Goal: Communication & Community: Participate in discussion

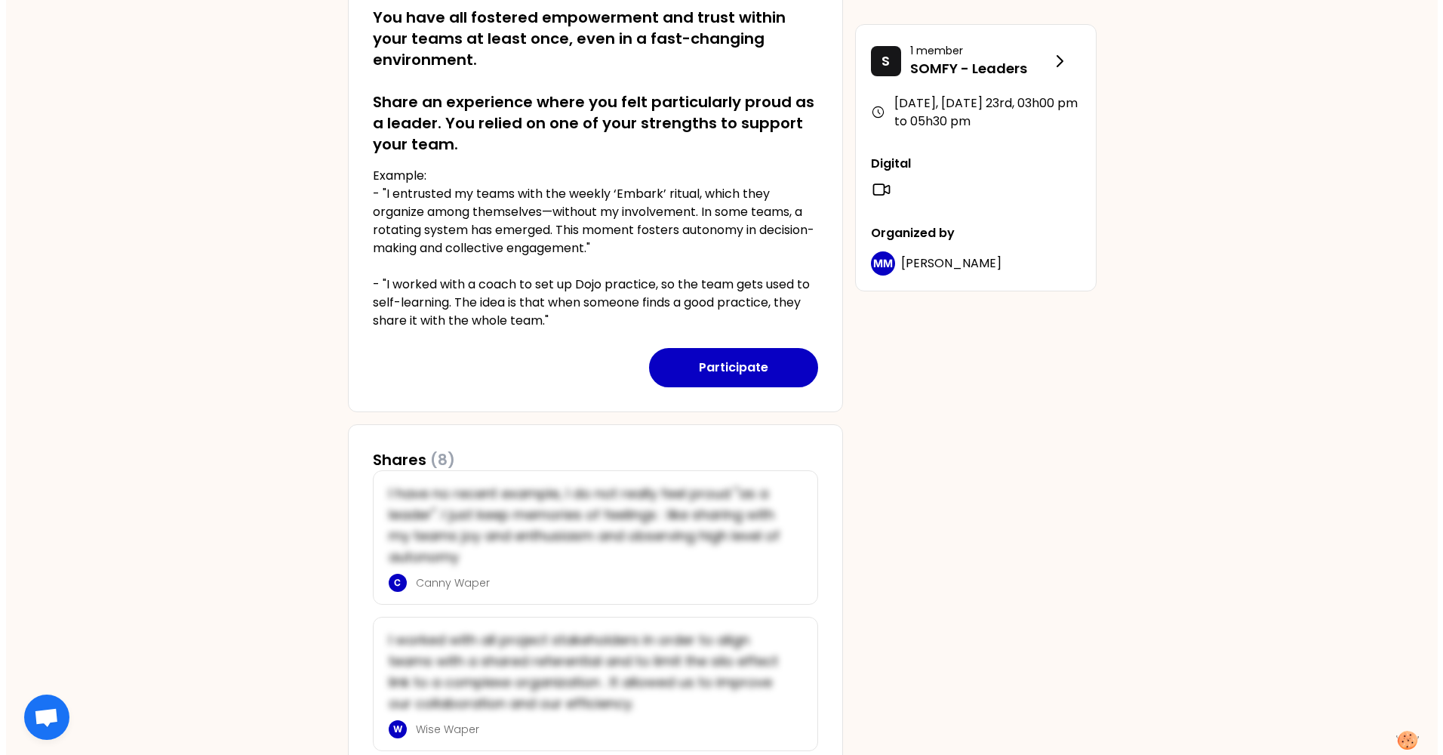
scroll to position [72, 0]
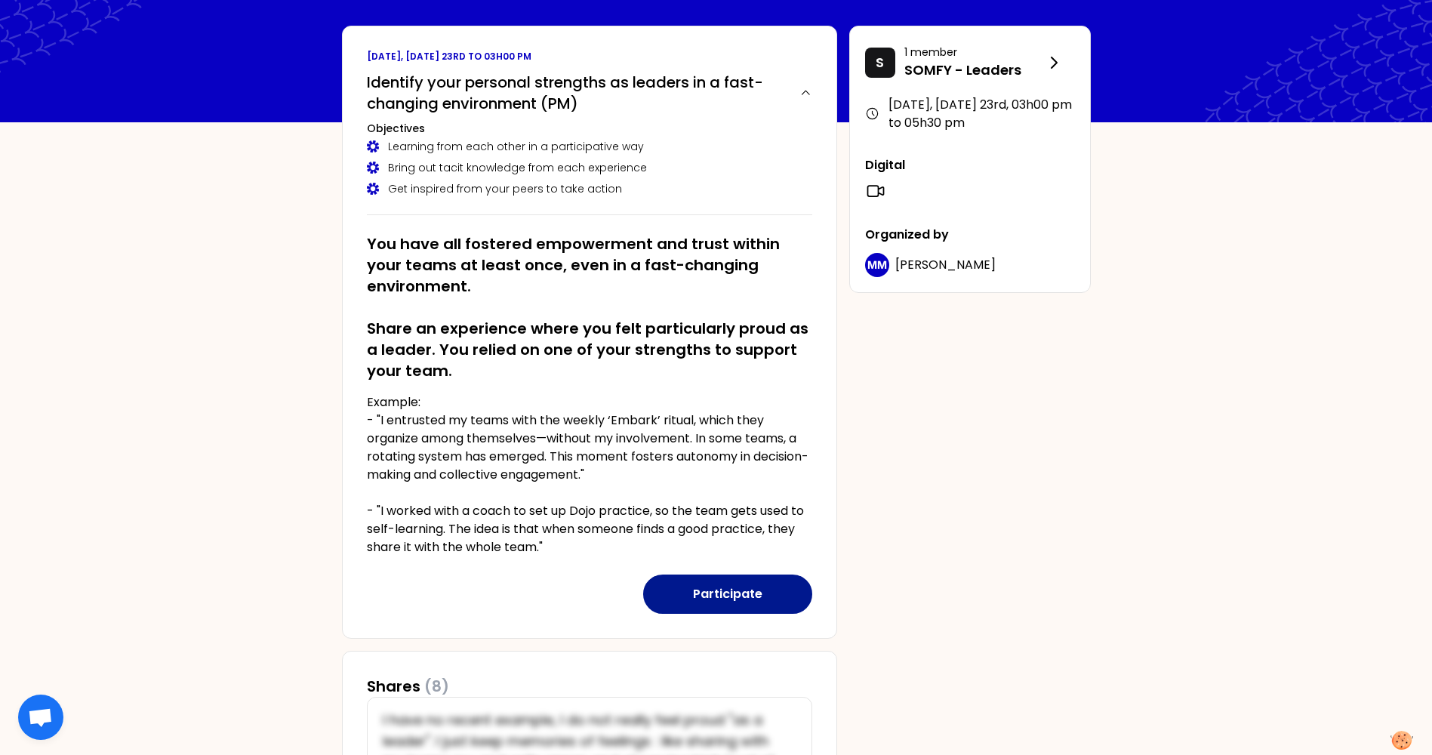
click at [713, 592] on button "Participate" at bounding box center [727, 594] width 169 height 39
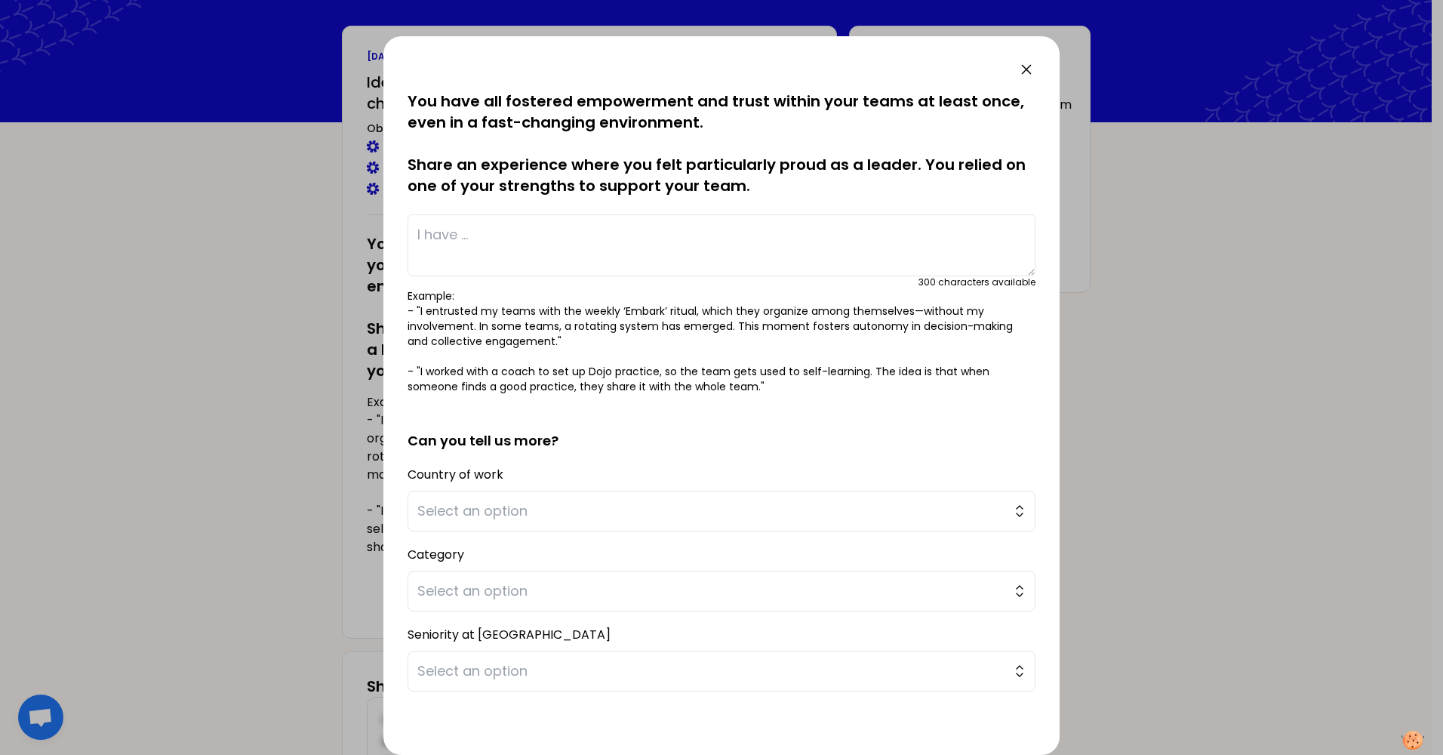
click at [633, 230] on textarea at bounding box center [722, 245] width 628 height 62
type textarea "I found the most effective way working with people if their"
click at [138, 565] on div at bounding box center [721, 377] width 1443 height 755
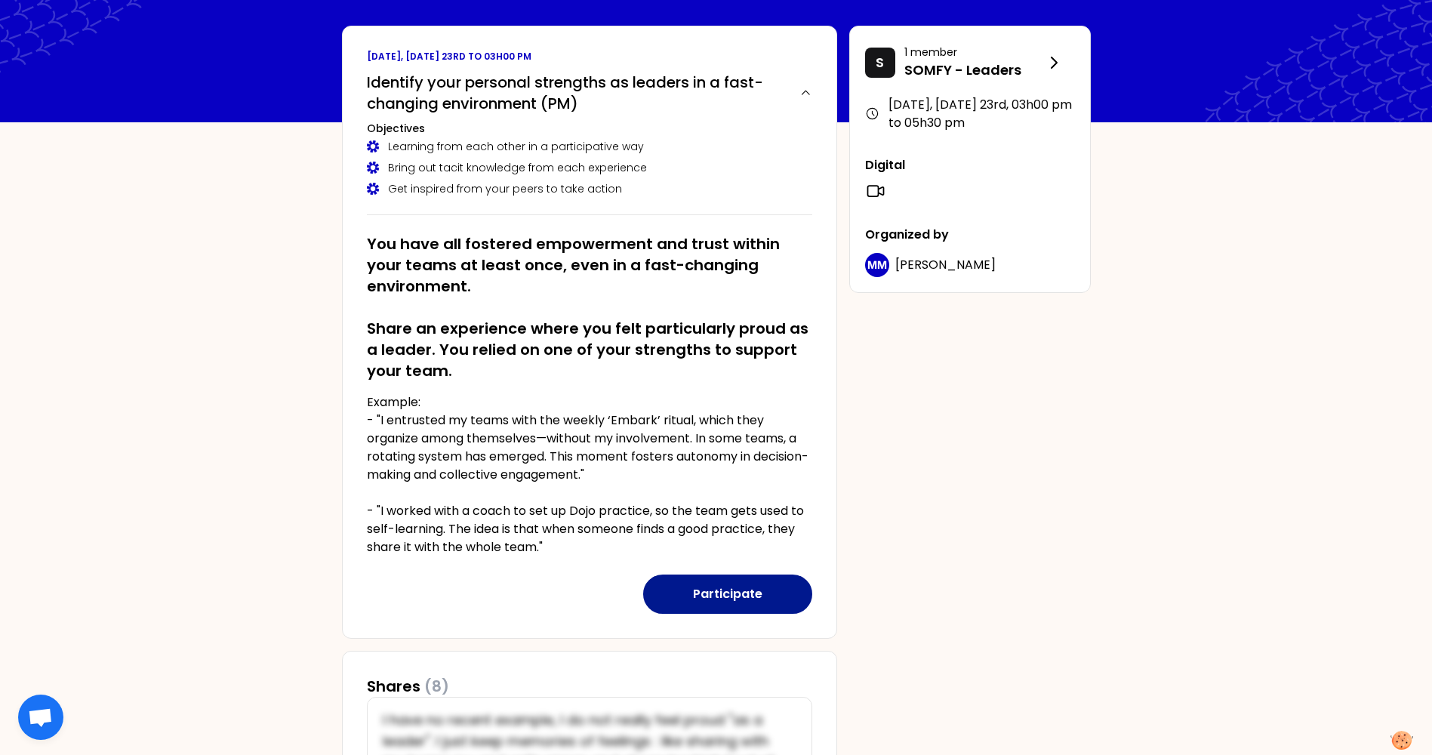
click at [677, 589] on button "Participate" at bounding box center [727, 594] width 169 height 39
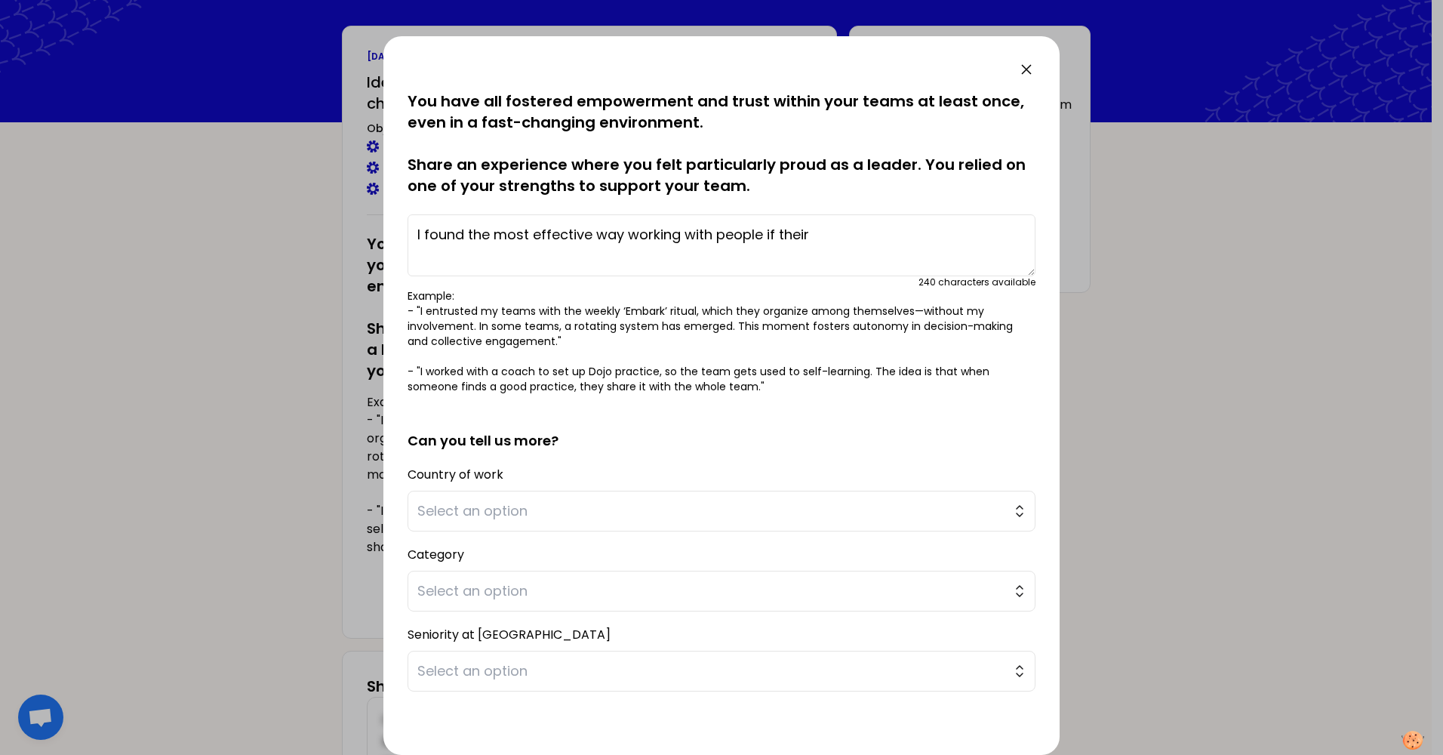
scroll to position [60, 0]
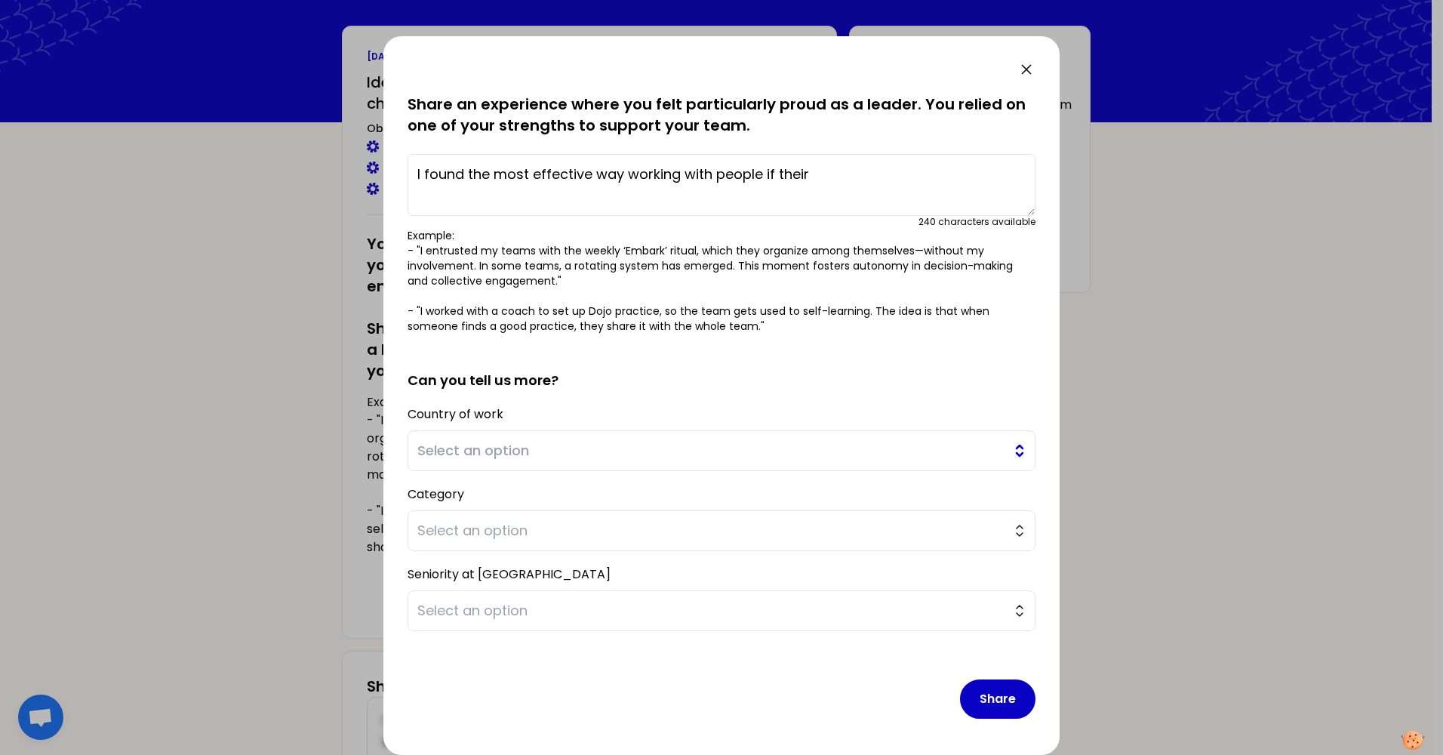
click at [617, 446] on span "Select an option" at bounding box center [710, 450] width 587 height 21
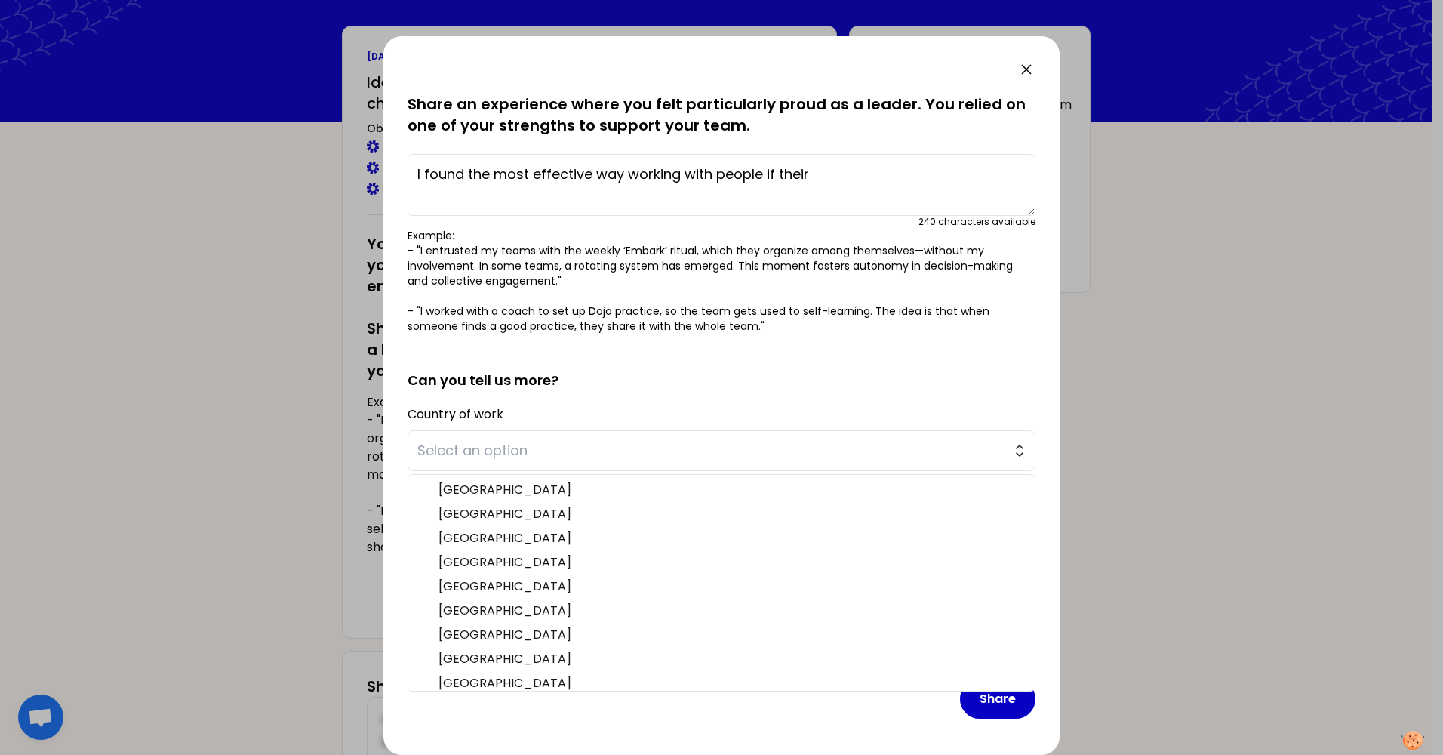
scroll to position [294, 0]
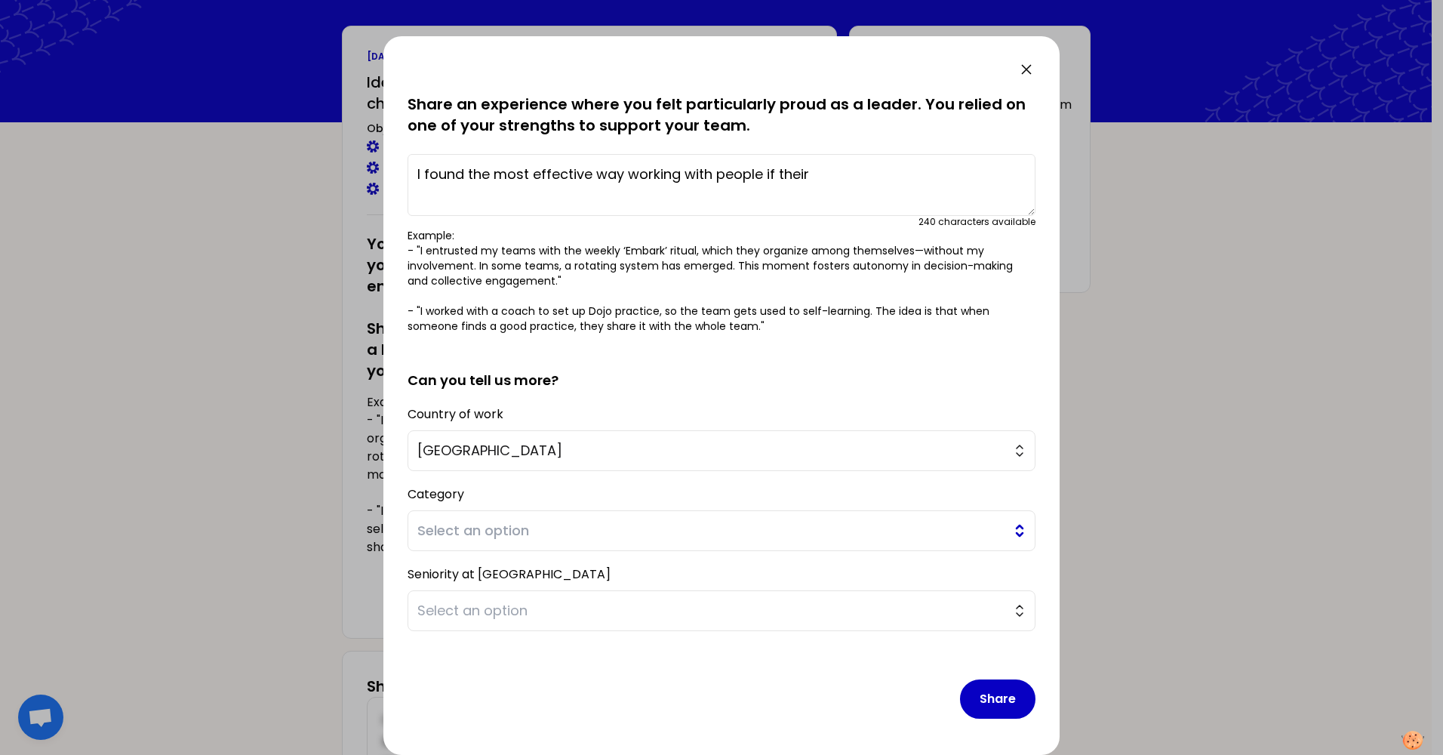
click at [619, 530] on span "Select an option" at bounding box center [710, 530] width 587 height 21
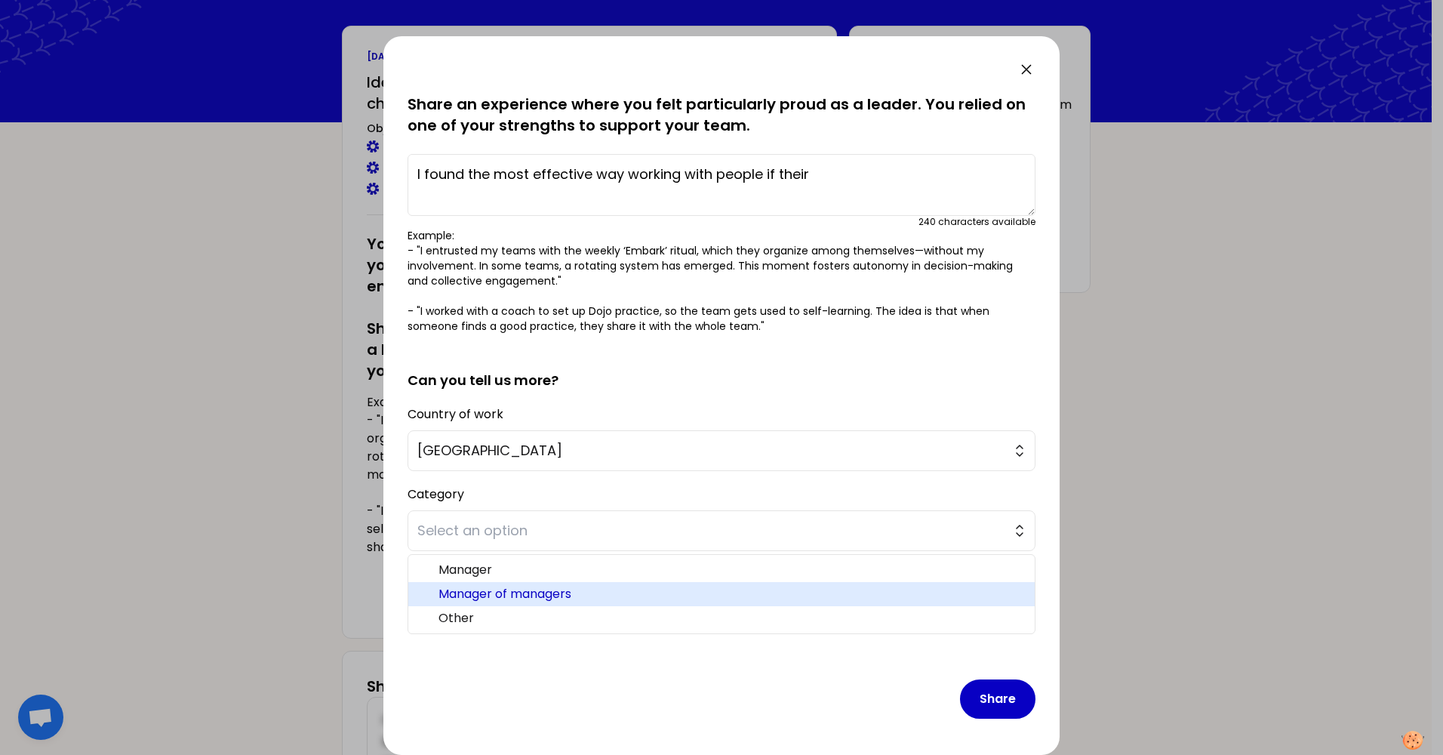
click at [596, 584] on li "Manager of managers" at bounding box center [721, 594] width 627 height 24
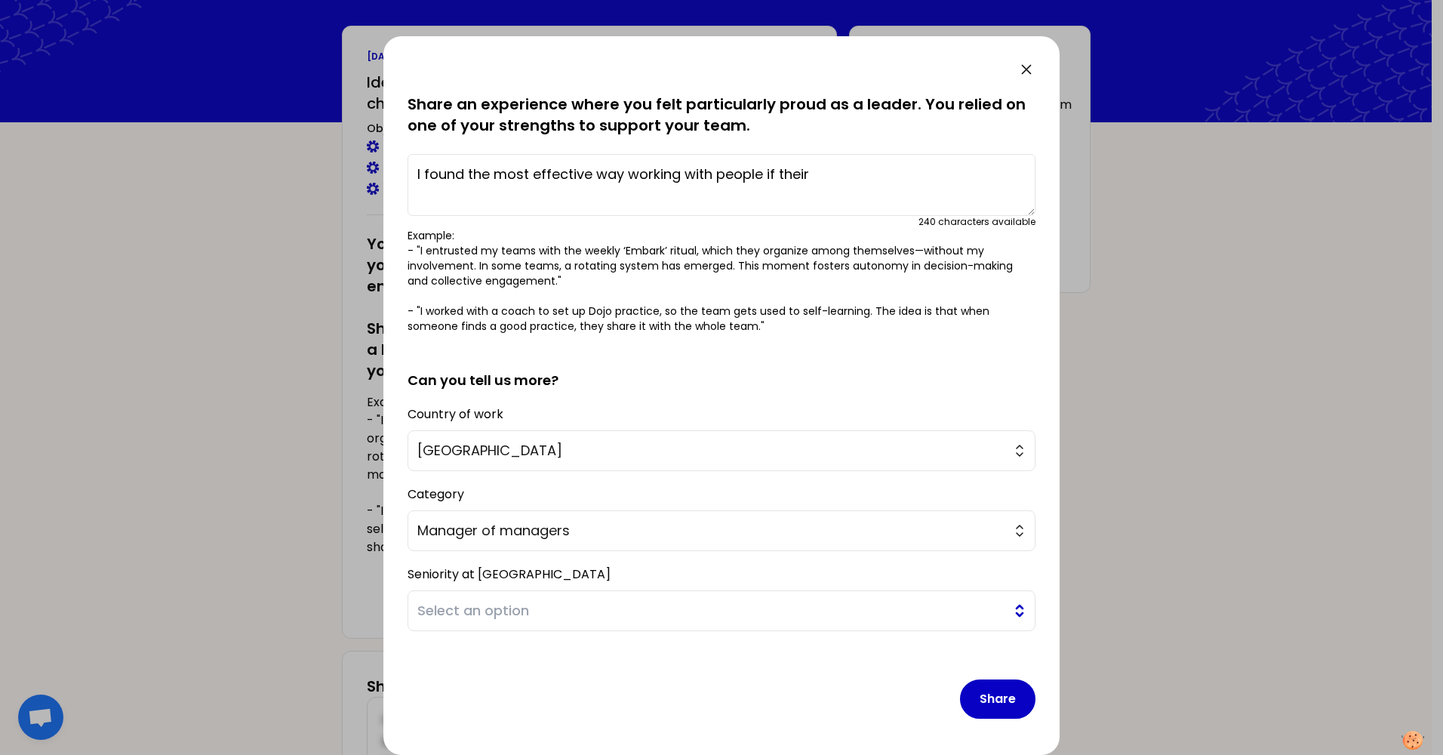
click at [598, 610] on span "Select an option" at bounding box center [710, 610] width 587 height 21
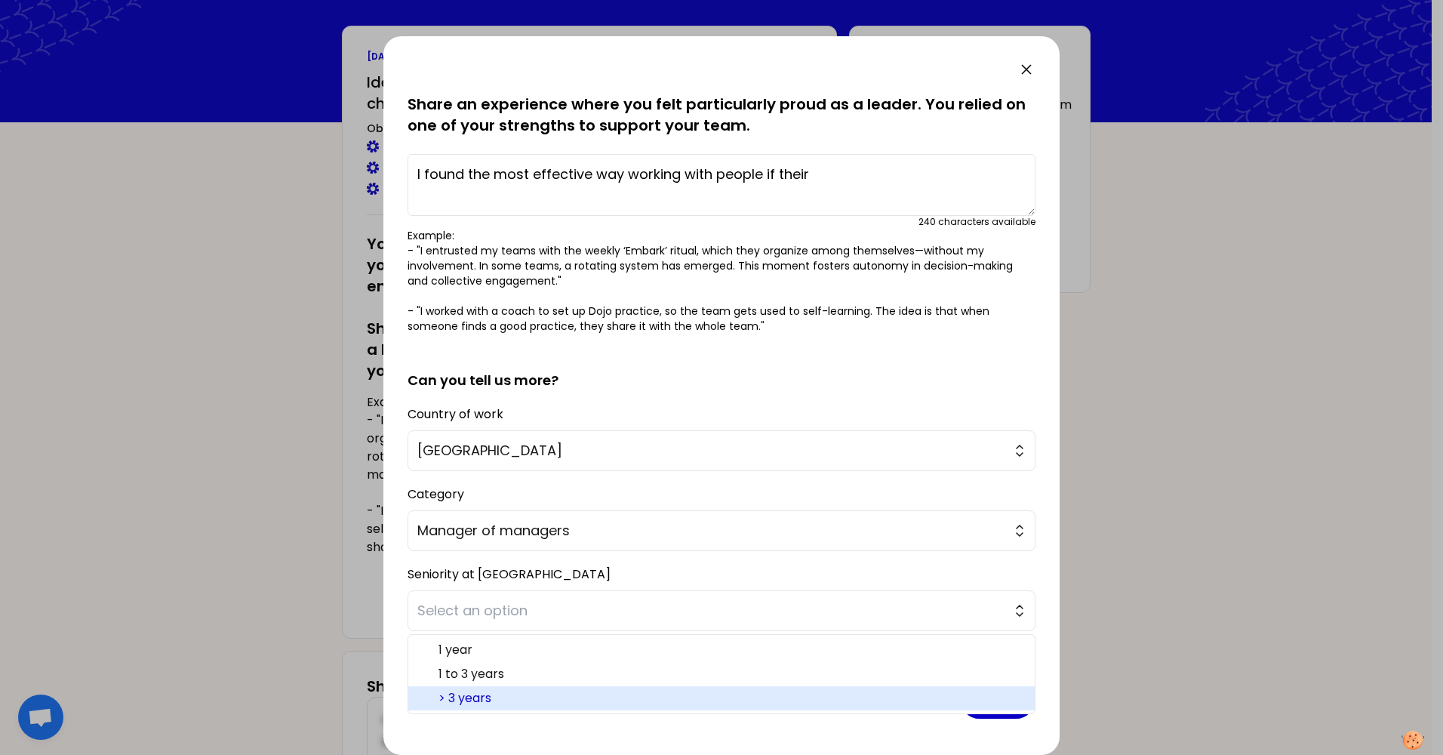
click at [534, 693] on span "> 3 years" at bounding box center [731, 698] width 584 height 18
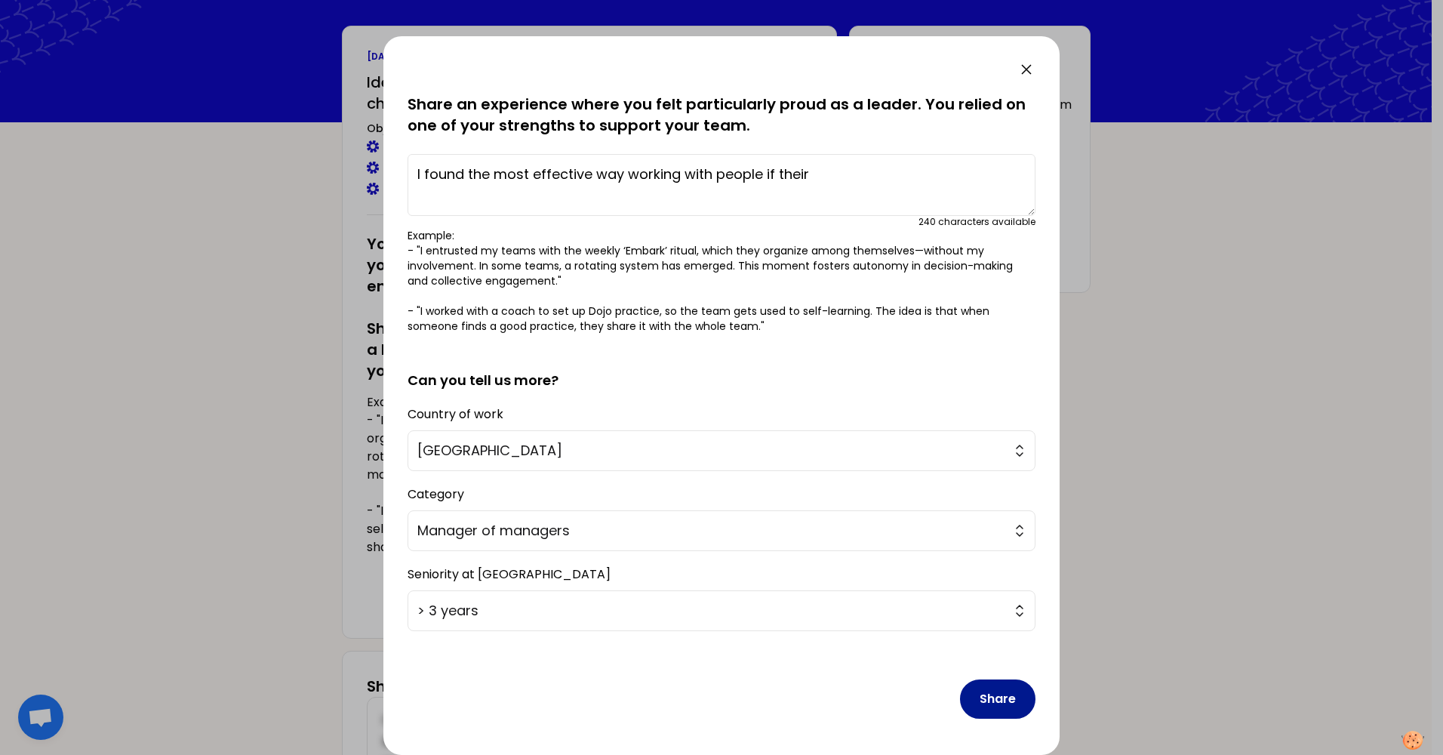
click at [989, 699] on button "Share" at bounding box center [997, 698] width 75 height 39
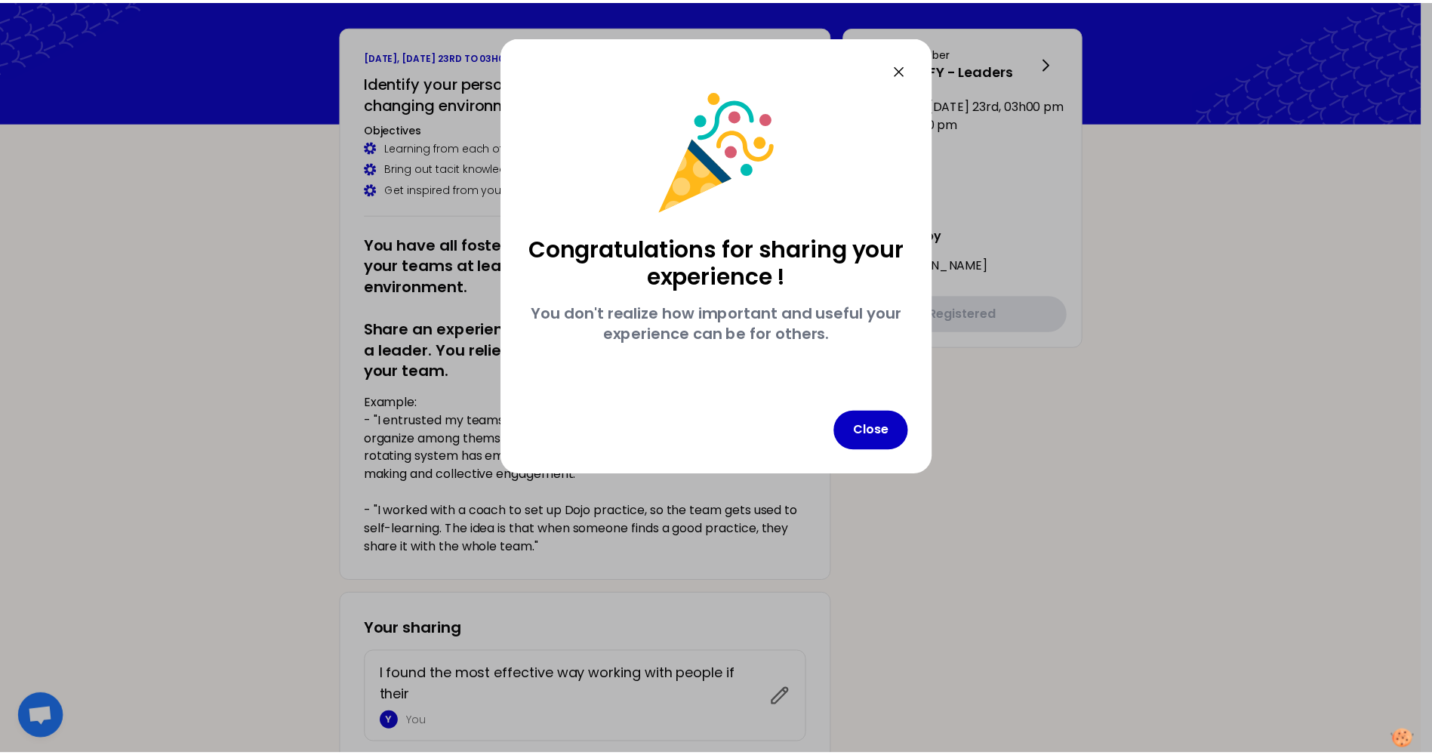
scroll to position [0, 0]
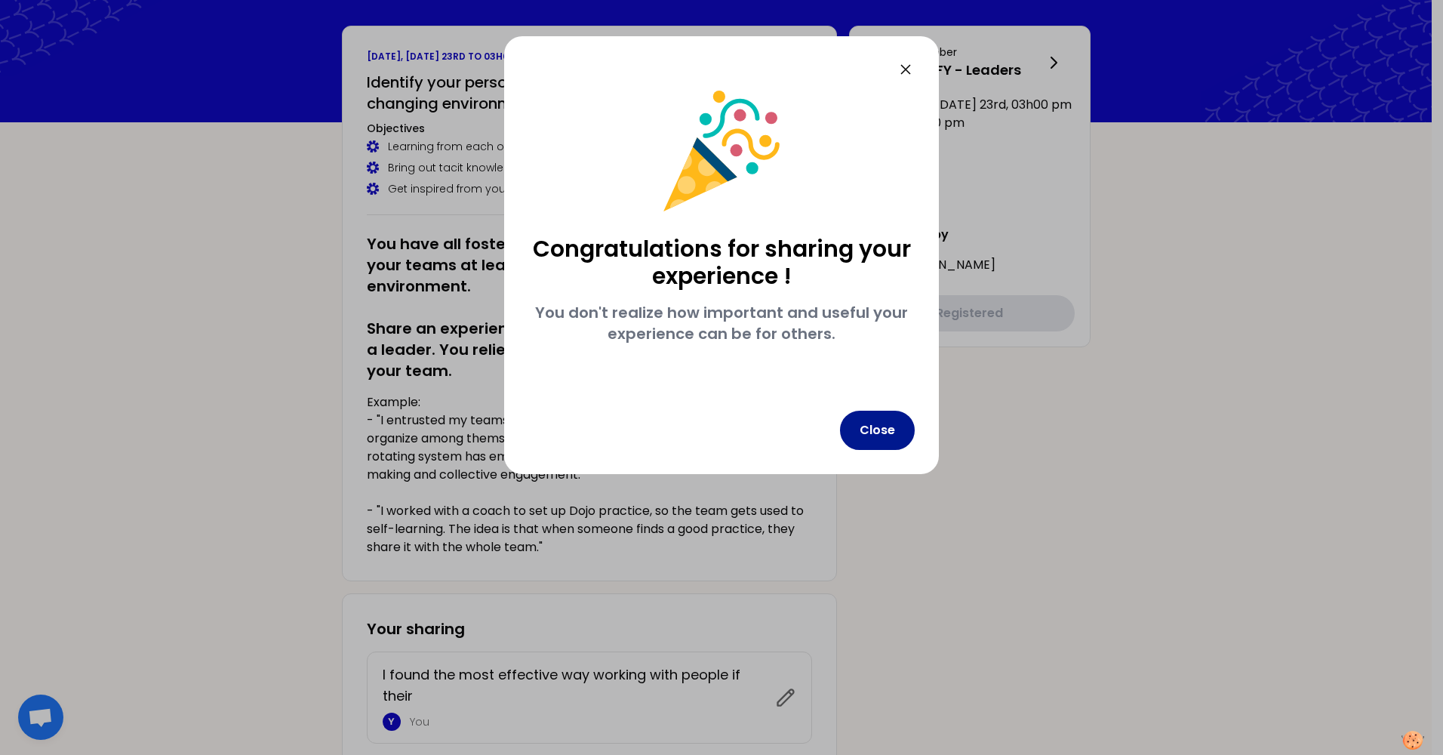
click at [888, 434] on button "Close" at bounding box center [877, 430] width 75 height 39
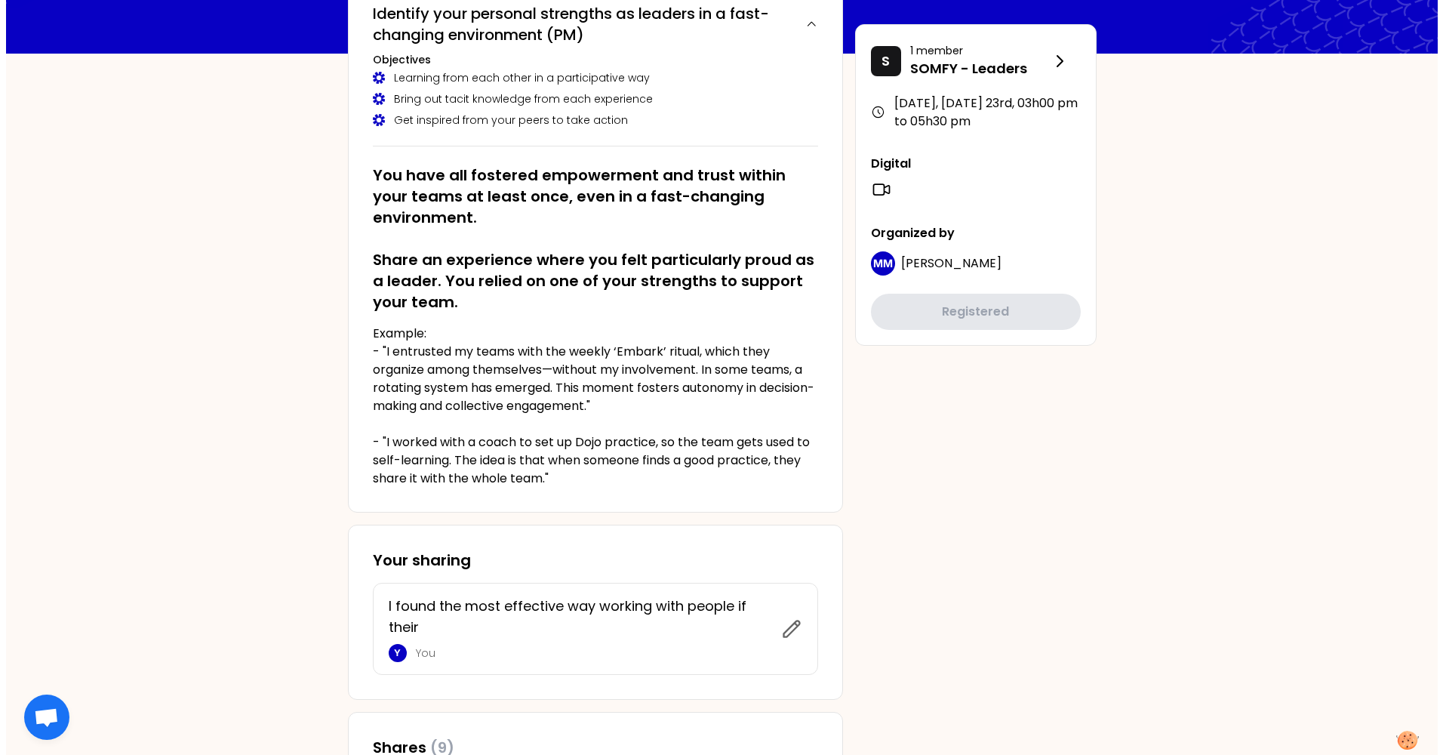
scroll to position [374, 0]
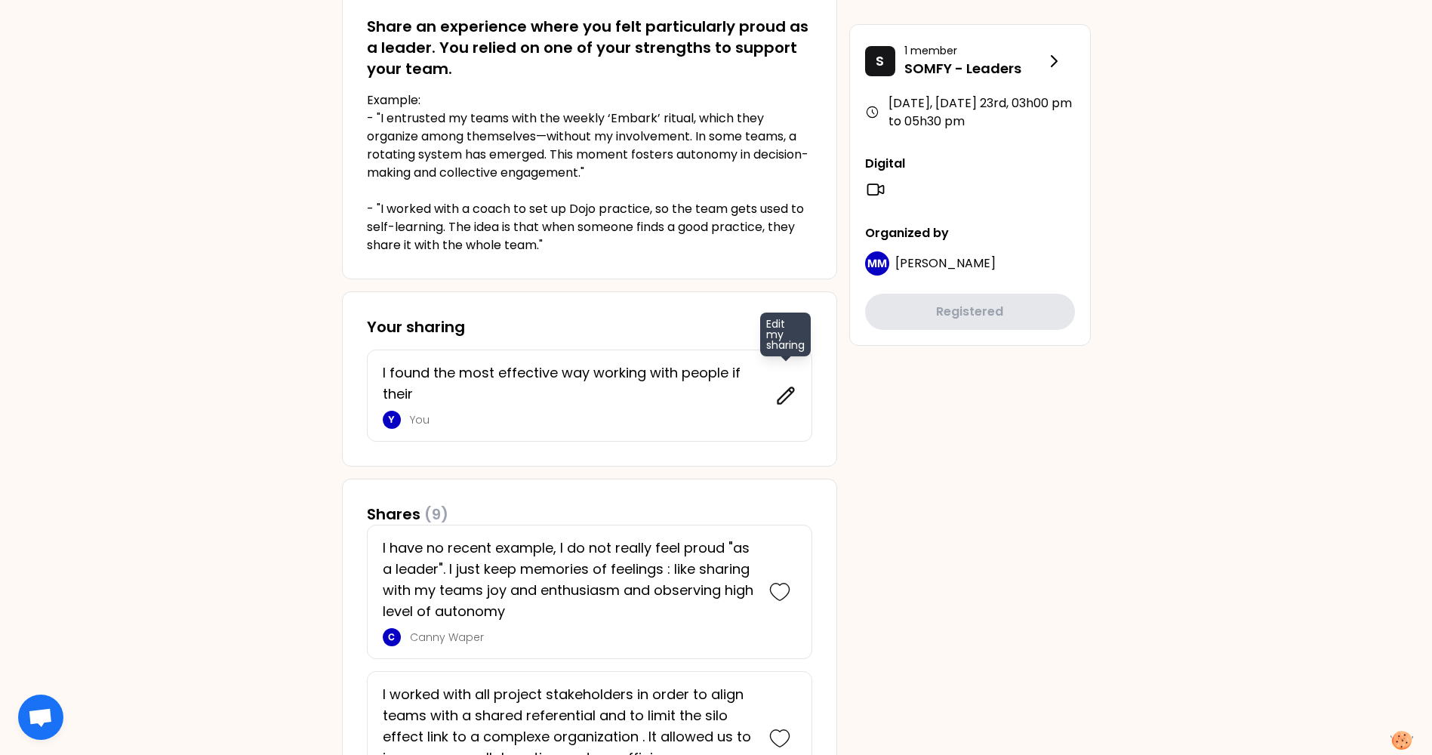
click at [789, 395] on icon at bounding box center [786, 395] width 16 height 16
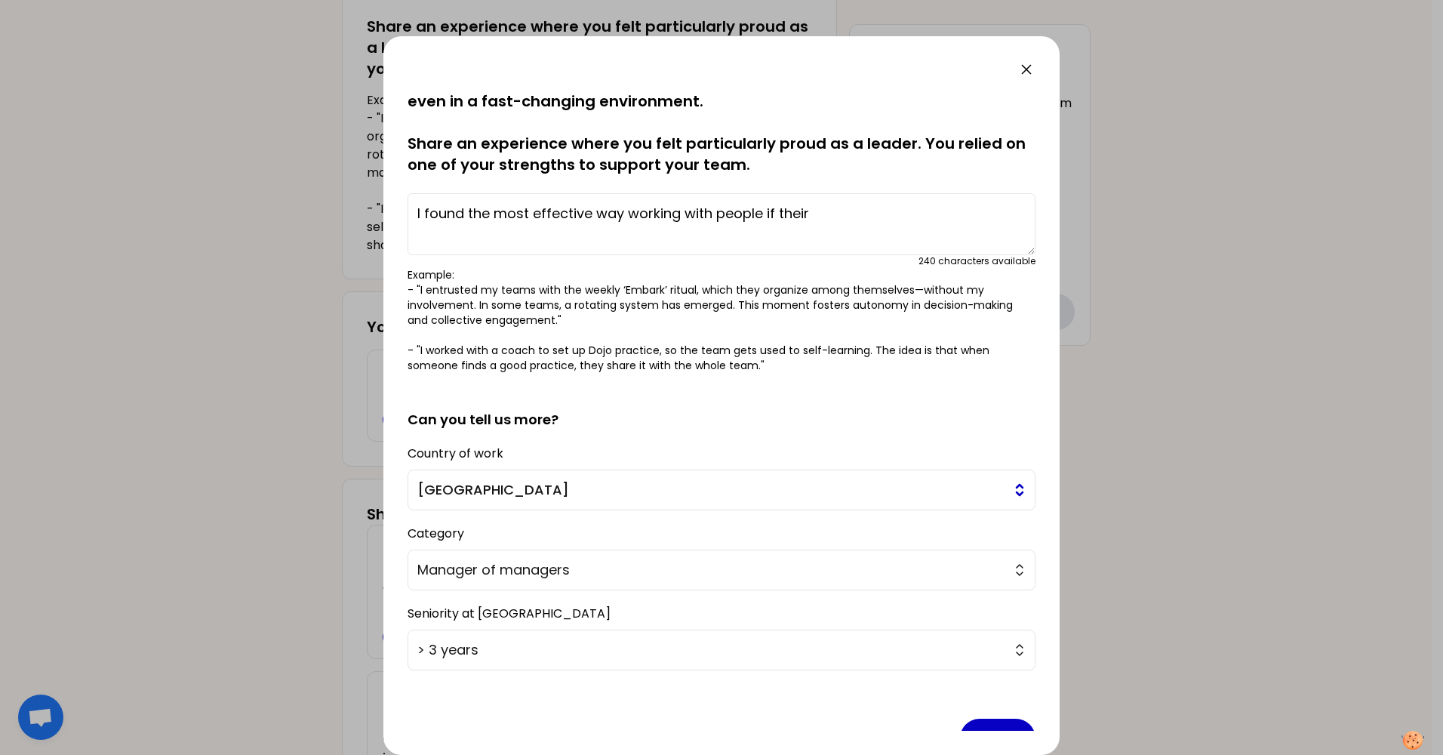
scroll to position [0, 0]
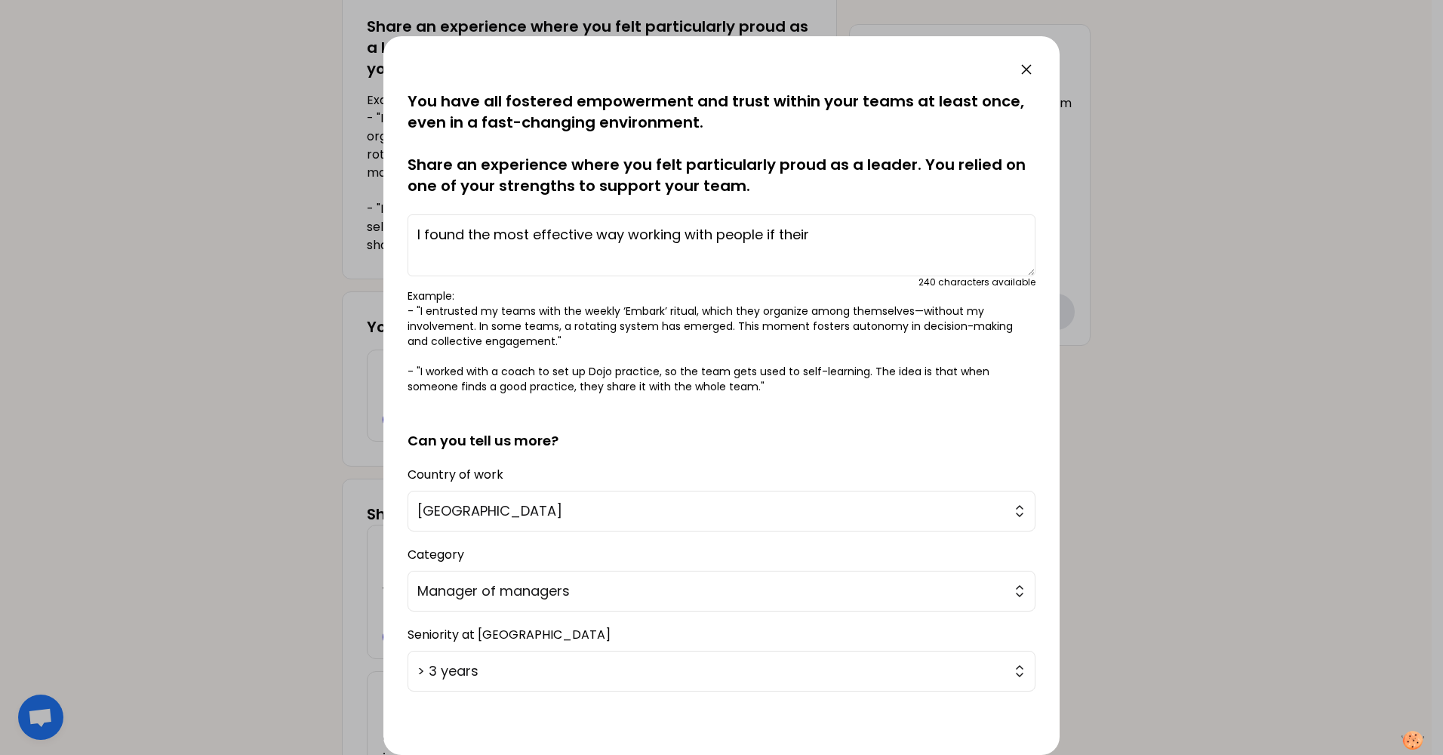
click at [818, 234] on textarea "I found the most effective way working with people if their" at bounding box center [722, 245] width 628 height 62
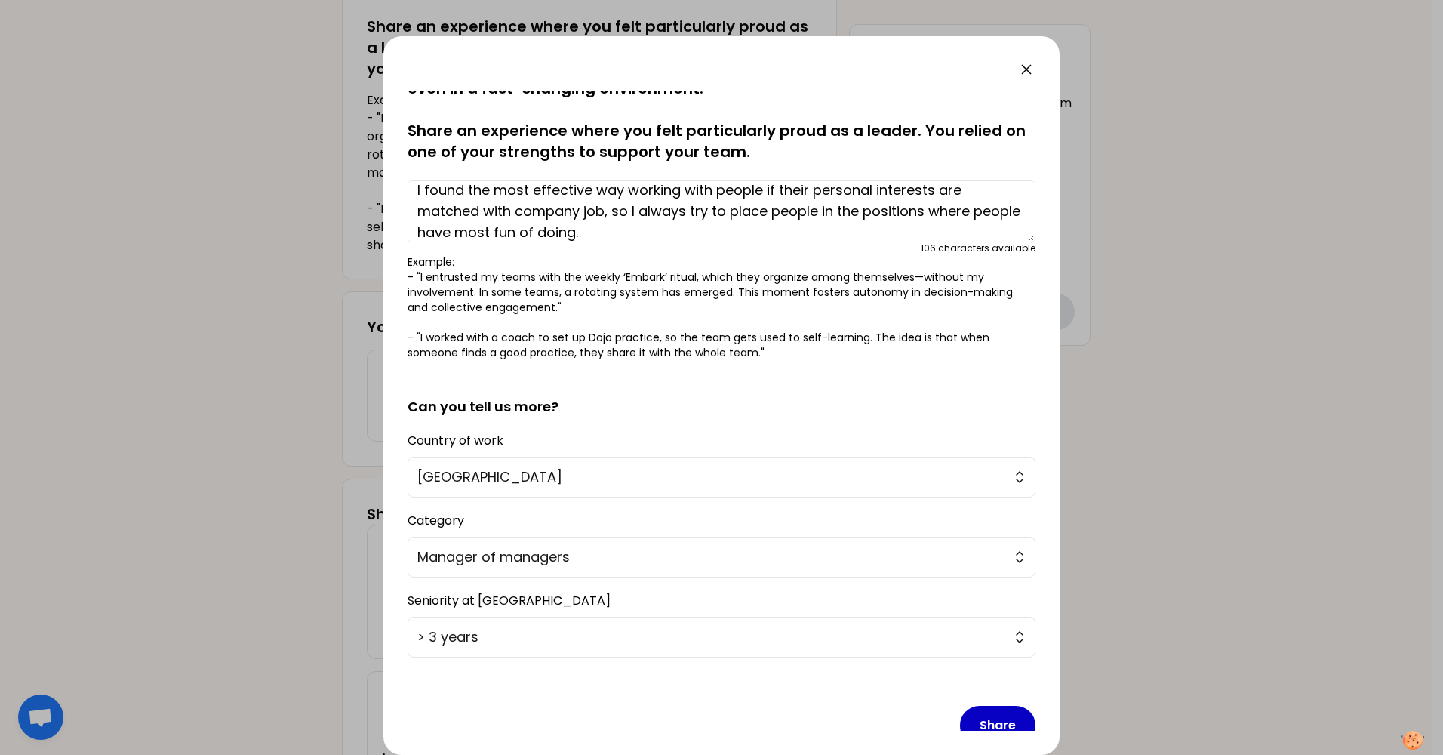
scroll to position [60, 0]
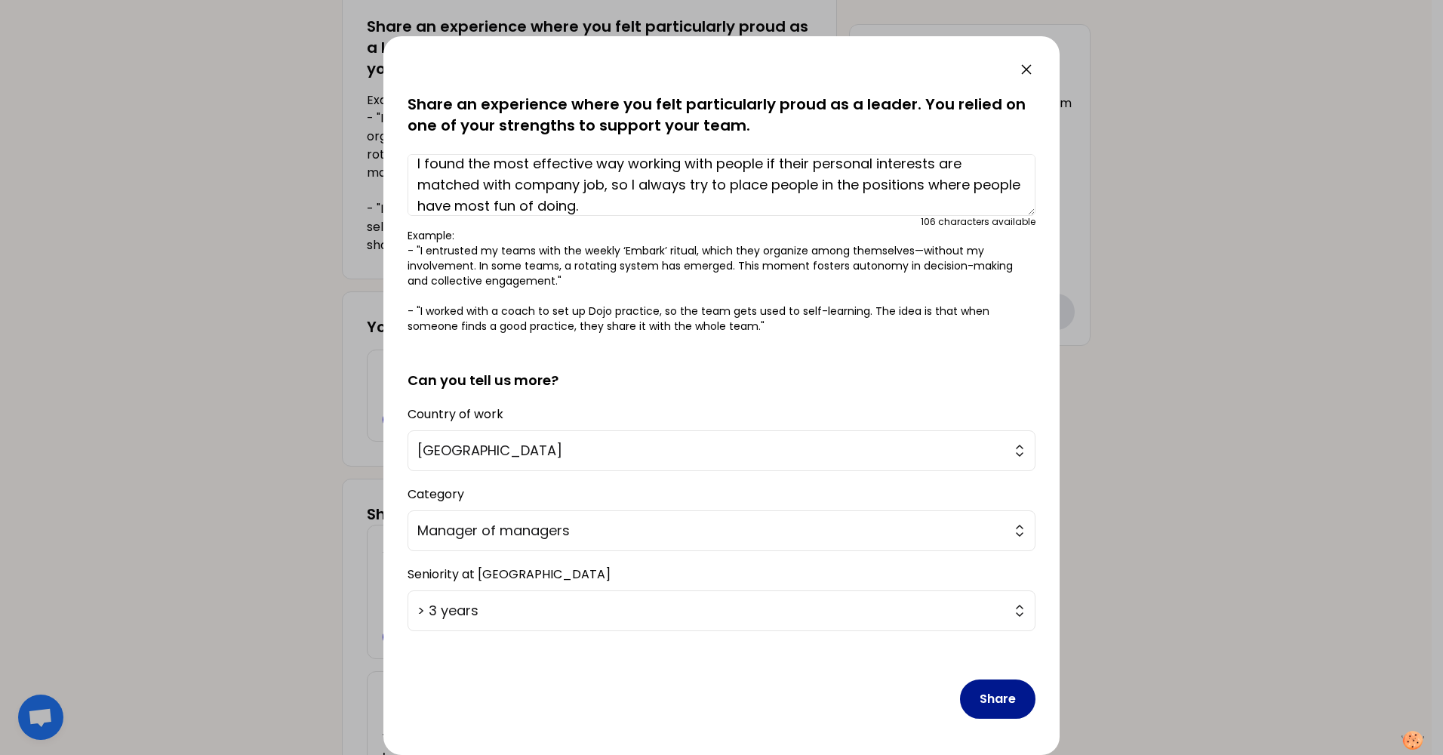
type textarea "I found the most effective way working with people if their personal interests …"
click at [990, 698] on button "Share" at bounding box center [997, 698] width 75 height 39
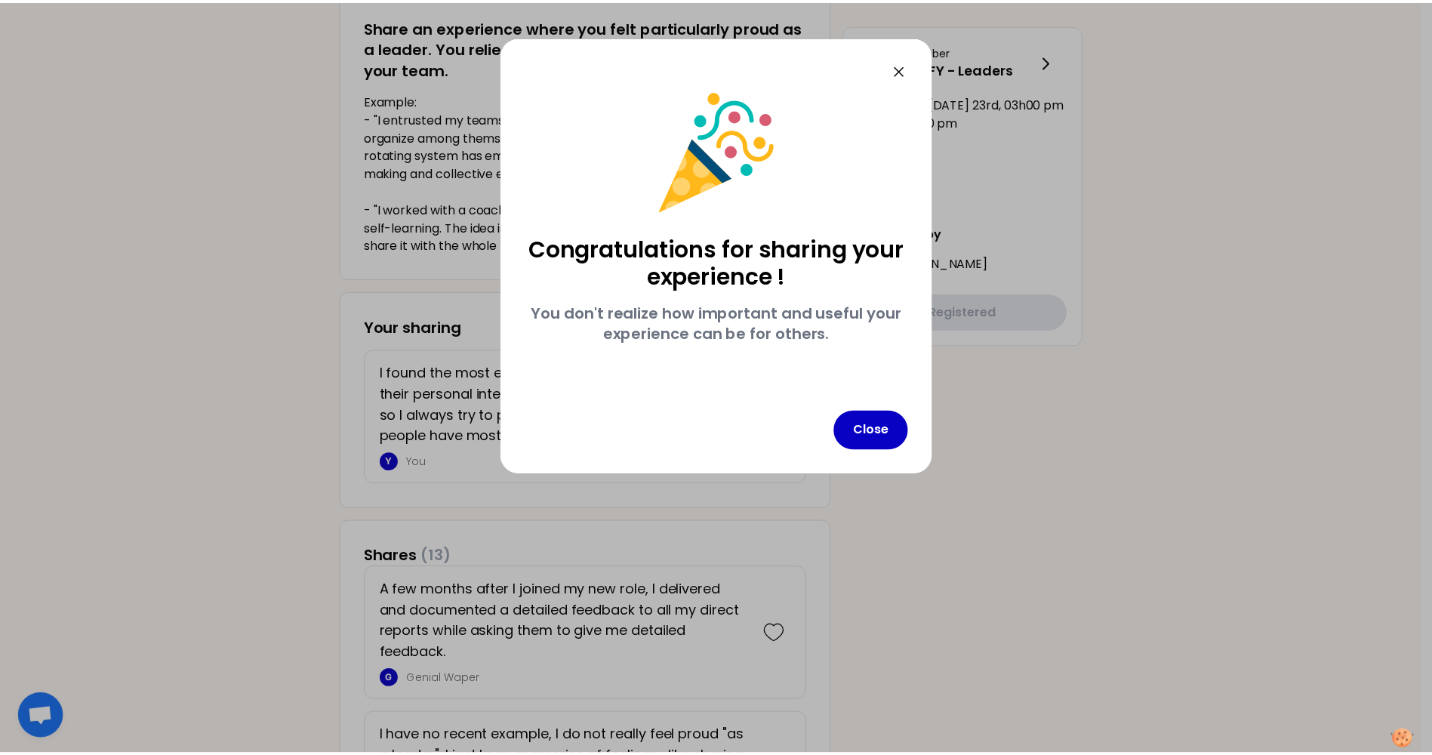
scroll to position [0, 0]
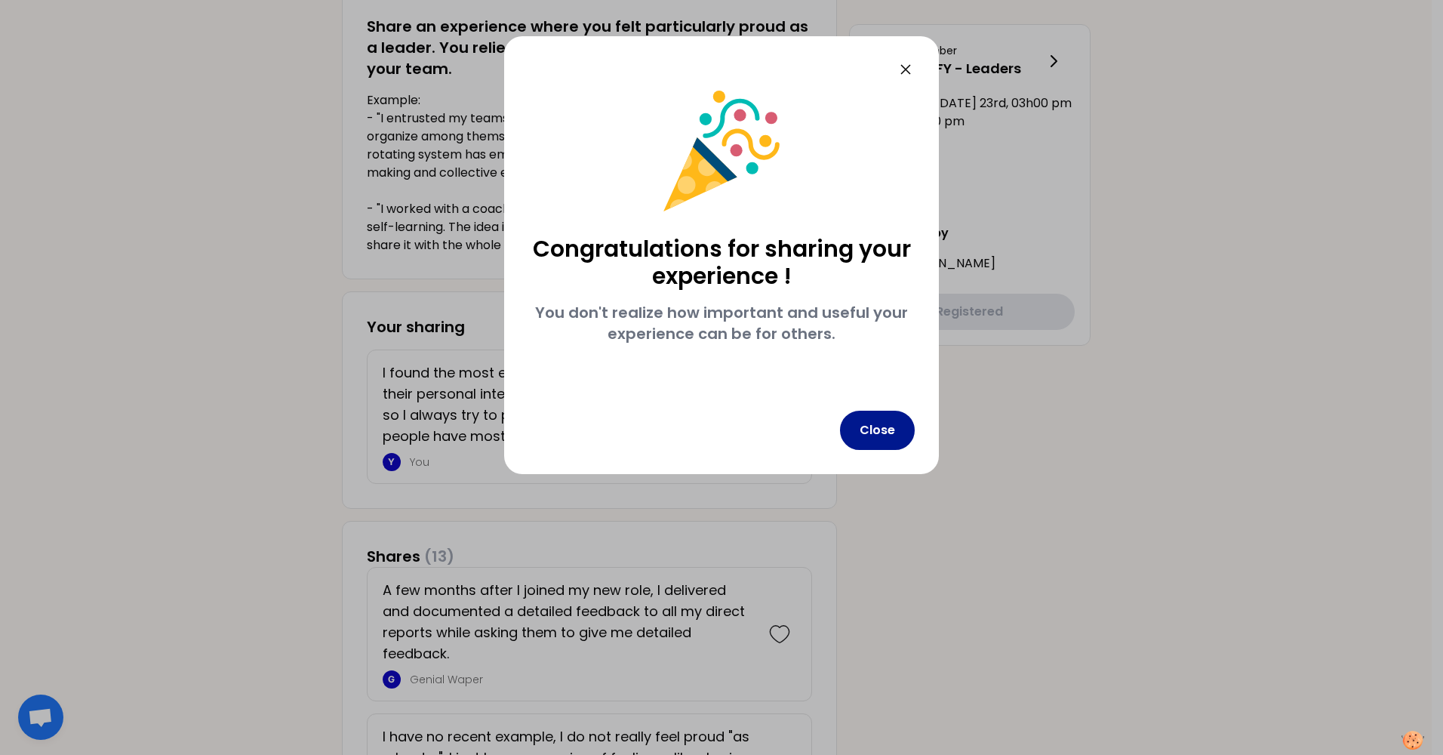
click at [863, 428] on button "Close" at bounding box center [877, 430] width 75 height 39
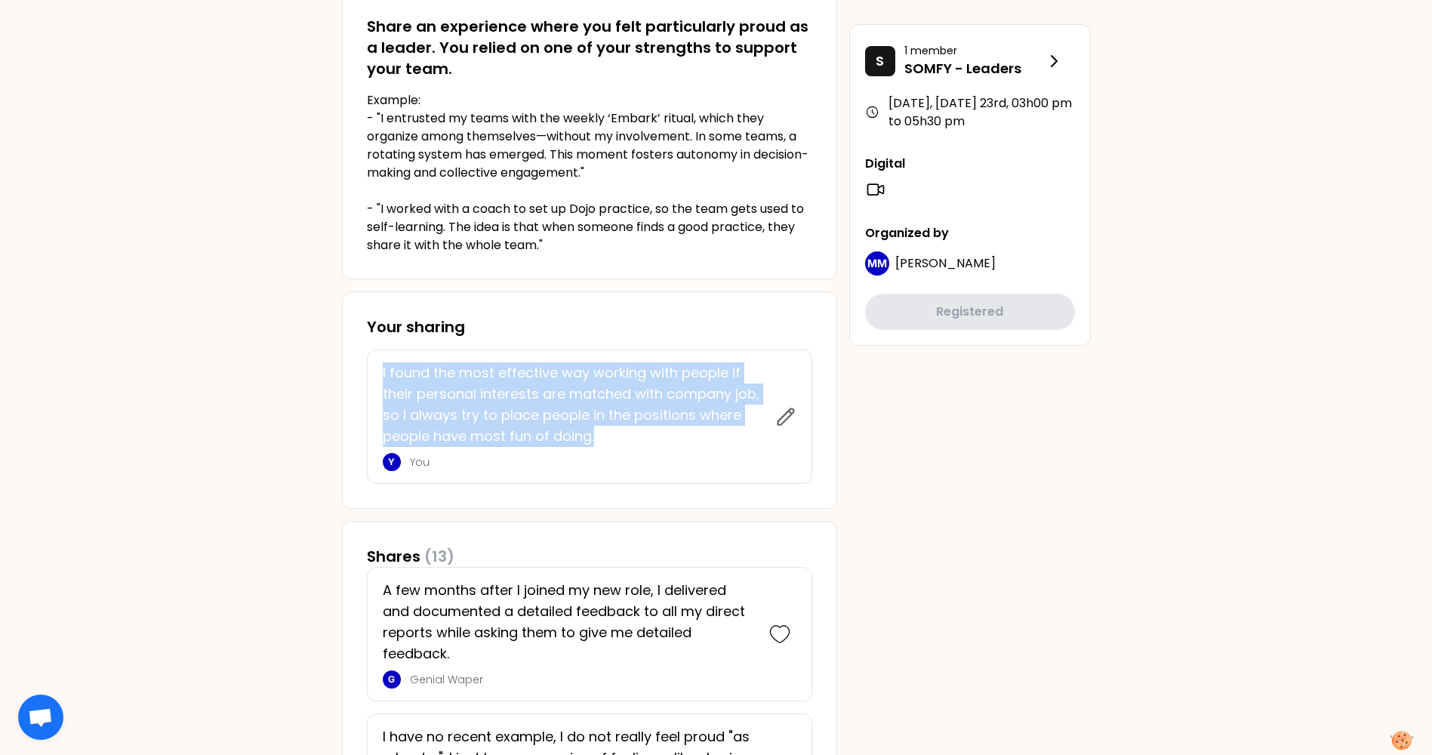
drag, startPoint x: 593, startPoint y: 442, endPoint x: 369, endPoint y: 374, distance: 234.1
click at [369, 374] on div "I found the most effective way working with people if their personal interests …" at bounding box center [589, 417] width 445 height 134
copy p "I found the most effective way working with people if their personal interests …"
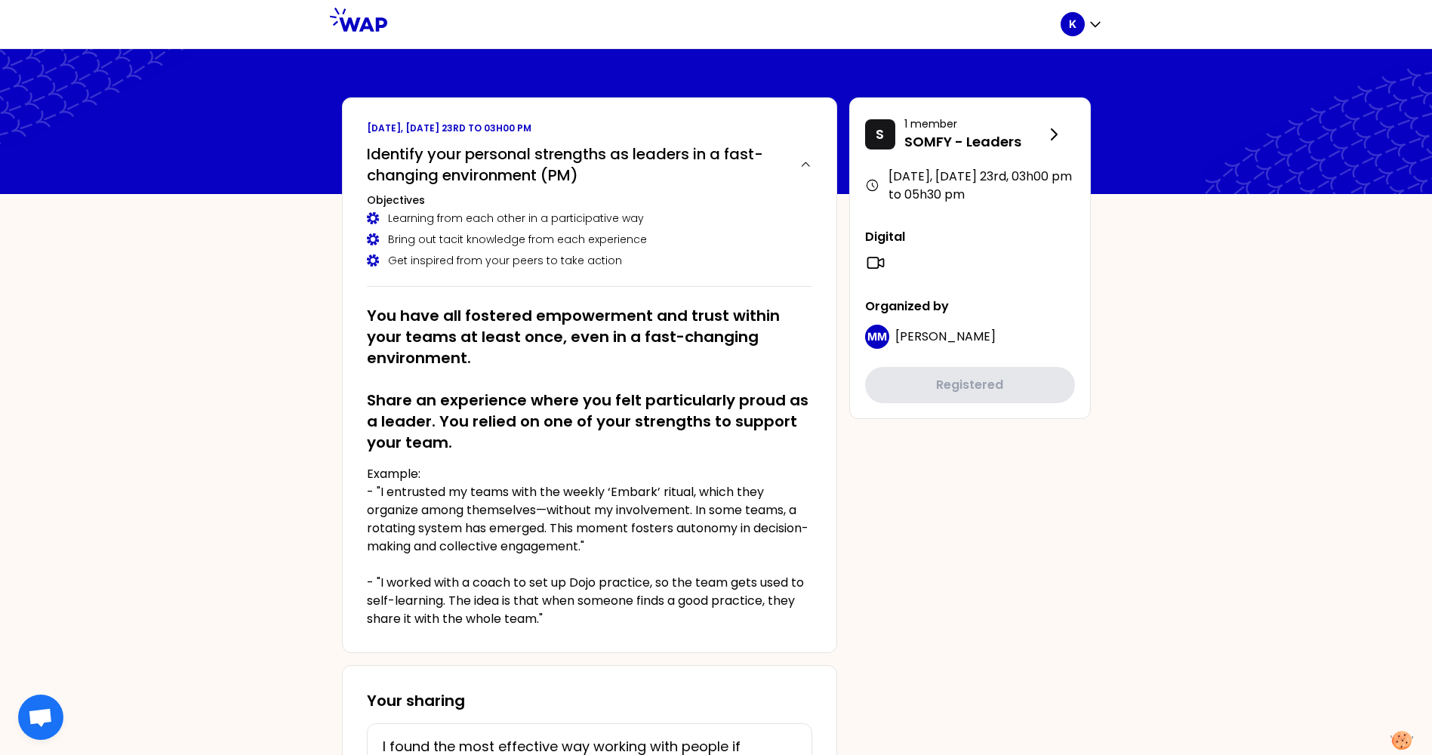
click at [1057, 67] on div at bounding box center [716, 121] width 1432 height 145
click at [1095, 27] on icon "button" at bounding box center [1095, 25] width 9 height 5
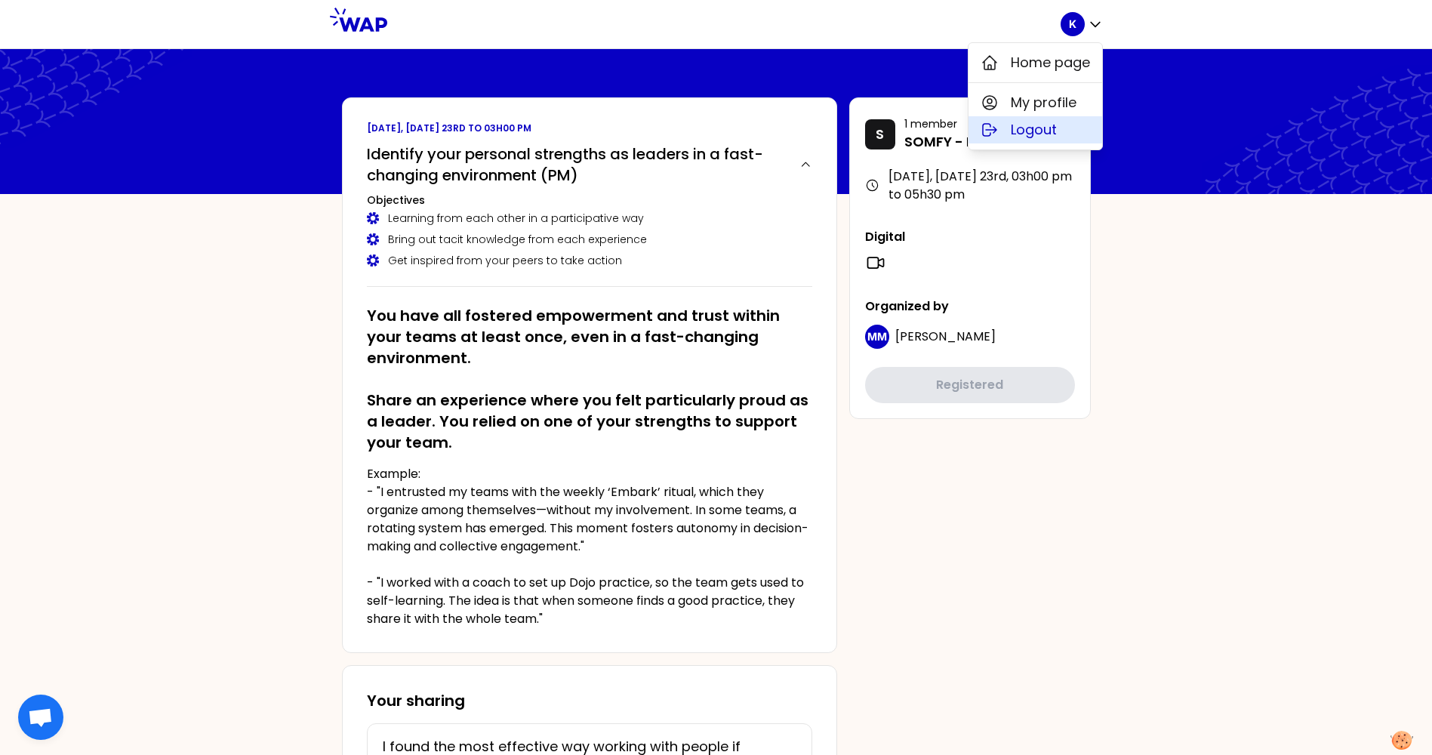
click at [1043, 122] on span "Logout" at bounding box center [1034, 129] width 46 height 21
